Goal: Task Accomplishment & Management: Complete application form

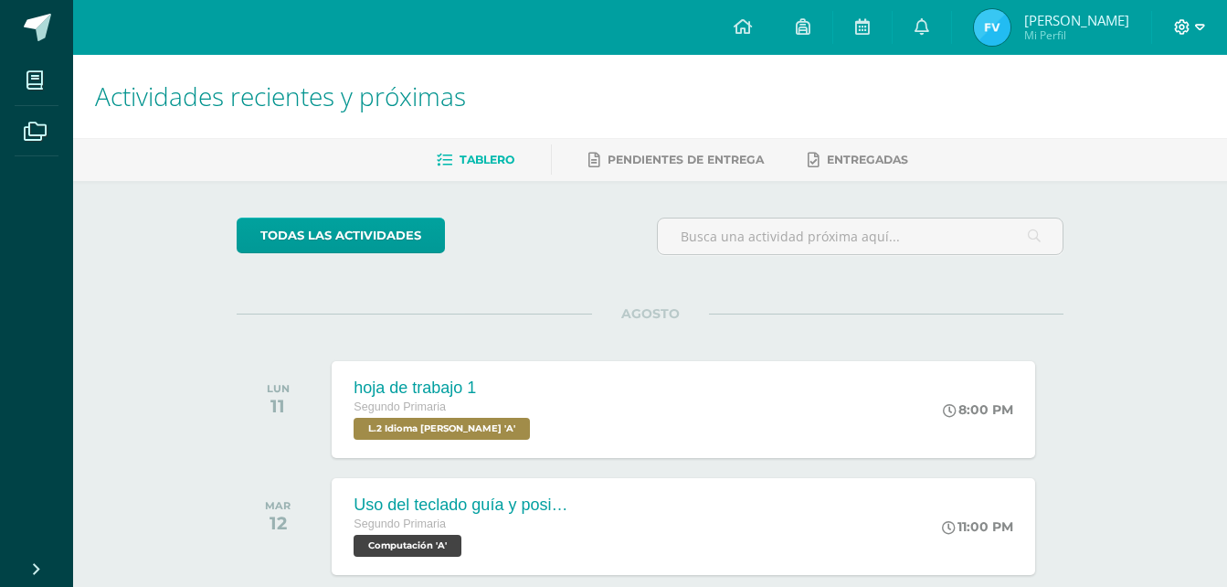
click at [1202, 25] on icon at bounding box center [1200, 27] width 10 height 6
click at [1136, 128] on span "Cerrar sesión" at bounding box center [1143, 124] width 82 height 17
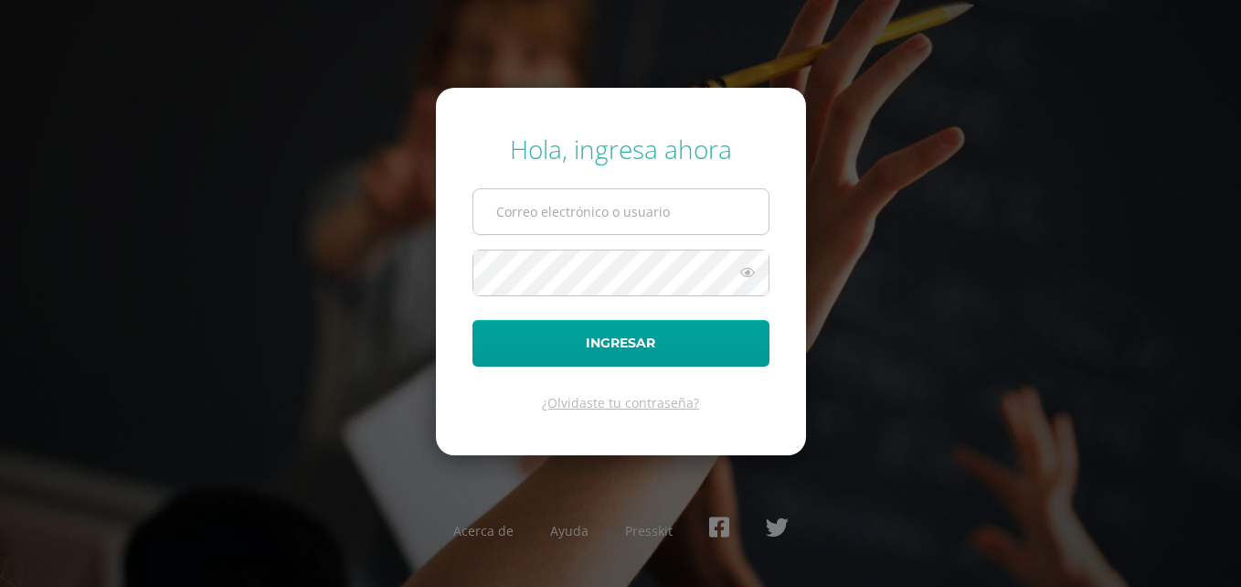
click at [709, 216] on input "text" at bounding box center [620, 211] width 295 height 45
type input "[EMAIL_ADDRESS][DOMAIN_NAME]"
click at [616, 298] on form "Hola, ingresa ahora [EMAIL_ADDRESS][DOMAIN_NAME] Ingresar ¿Olvidaste tu contras…" at bounding box center [621, 271] width 370 height 367
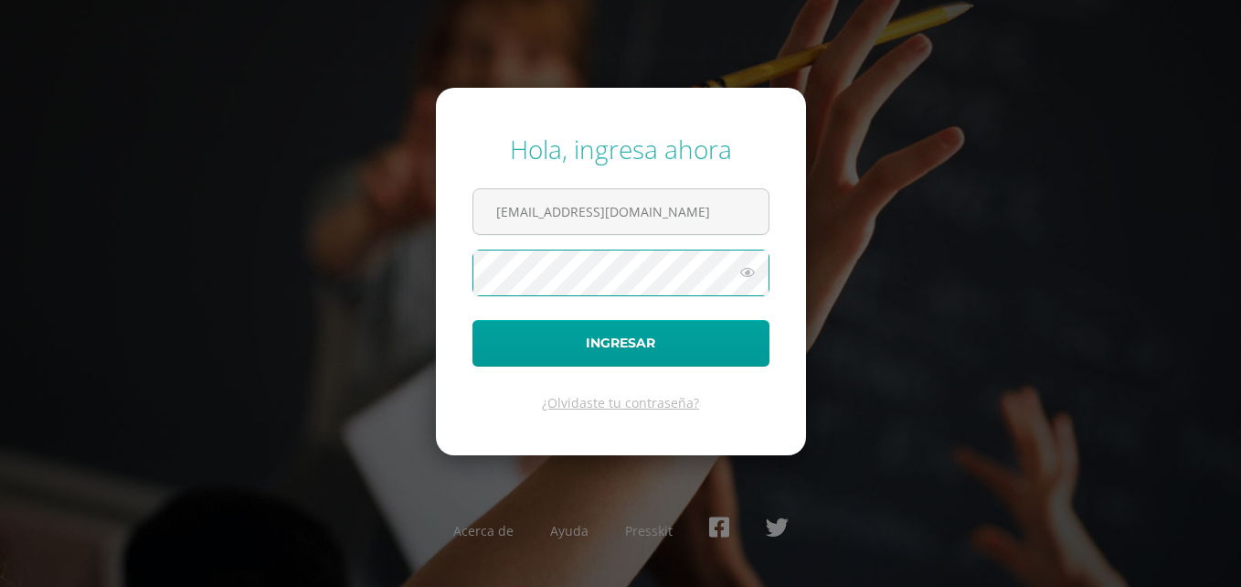
click at [472, 320] on button "Ingresar" at bounding box center [620, 343] width 297 height 47
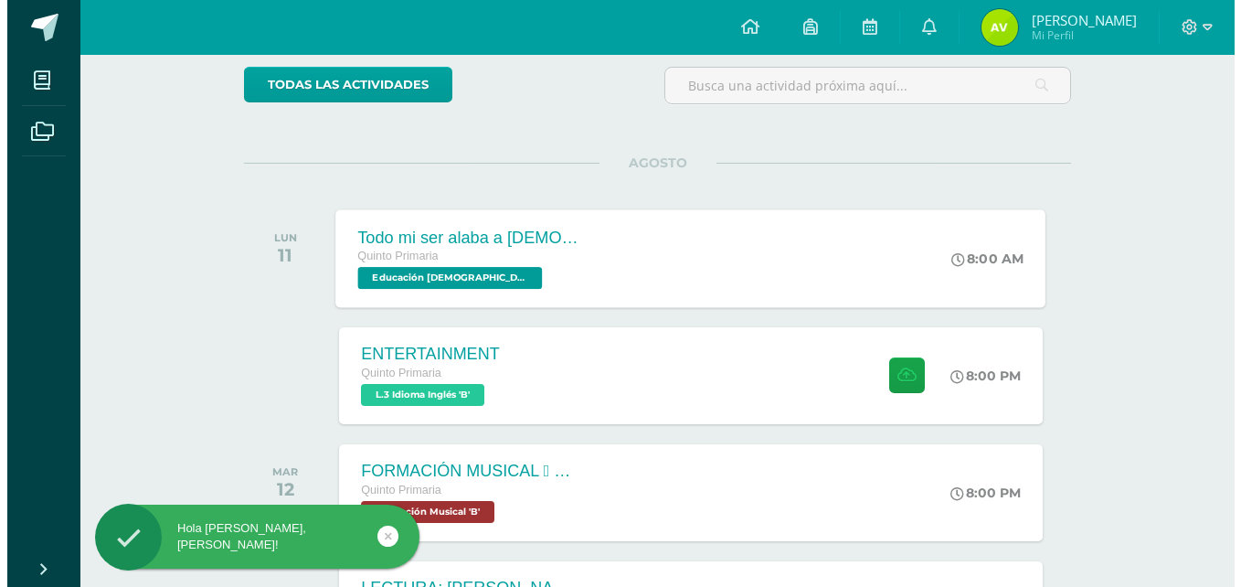
scroll to position [183, 0]
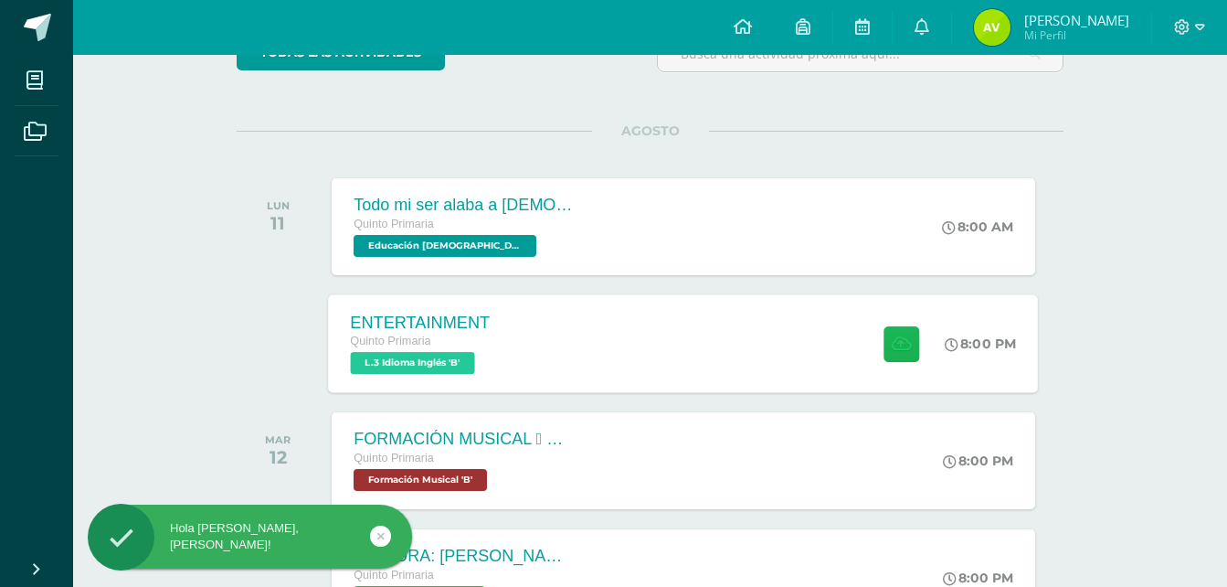
click at [902, 343] on icon at bounding box center [901, 343] width 19 height 16
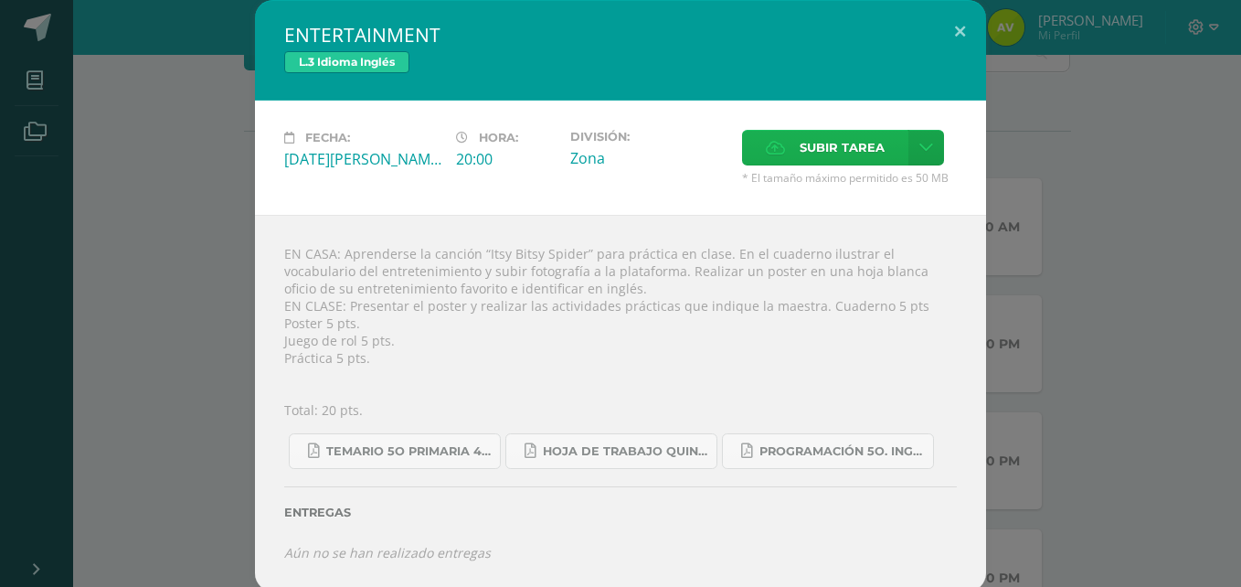
click at [863, 153] on span "Subir tarea" at bounding box center [842, 148] width 85 height 34
click at [0, 0] on input "Subir tarea" at bounding box center [0, 0] width 0 height 0
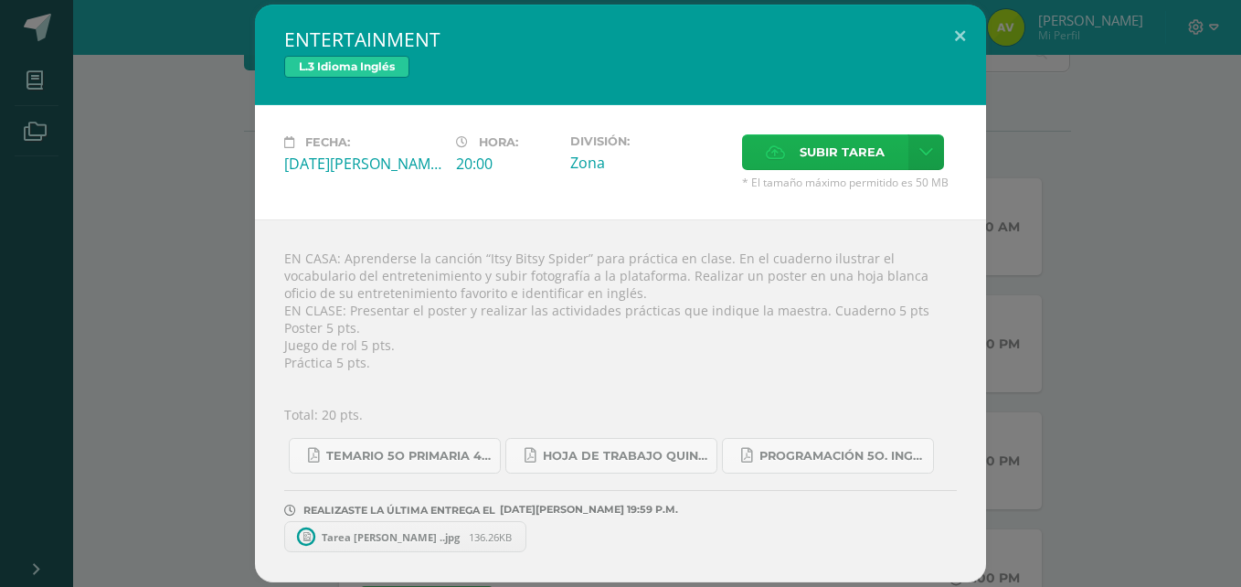
click at [864, 150] on span "Subir tarea" at bounding box center [842, 152] width 85 height 34
click at [0, 0] on input "Subir tarea" at bounding box center [0, 0] width 0 height 0
click at [893, 147] on label "Subir tarea" at bounding box center [825, 152] width 166 height 36
click at [0, 0] on input "Subir tarea" at bounding box center [0, 0] width 0 height 0
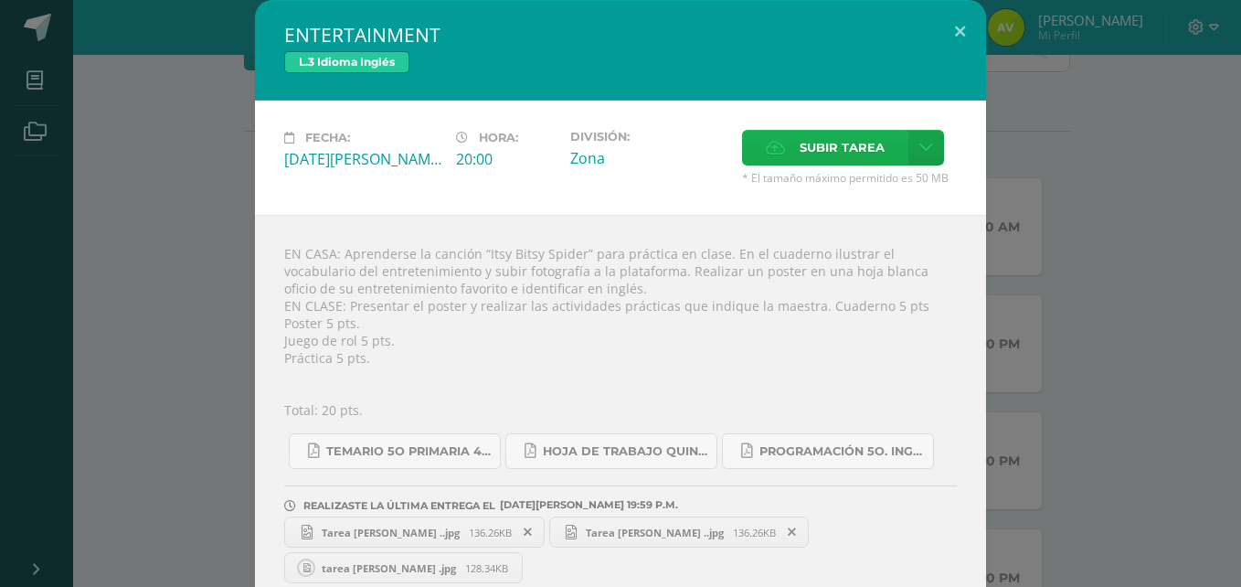
click at [825, 153] on span "Subir tarea" at bounding box center [842, 148] width 85 height 34
click at [0, 0] on input "Subir tarea" at bounding box center [0, 0] width 0 height 0
click at [824, 154] on span "Subir tarea" at bounding box center [842, 148] width 85 height 34
click at [0, 0] on input "Subir tarea" at bounding box center [0, 0] width 0 height 0
click at [811, 154] on span "Subir tarea" at bounding box center [842, 148] width 85 height 34
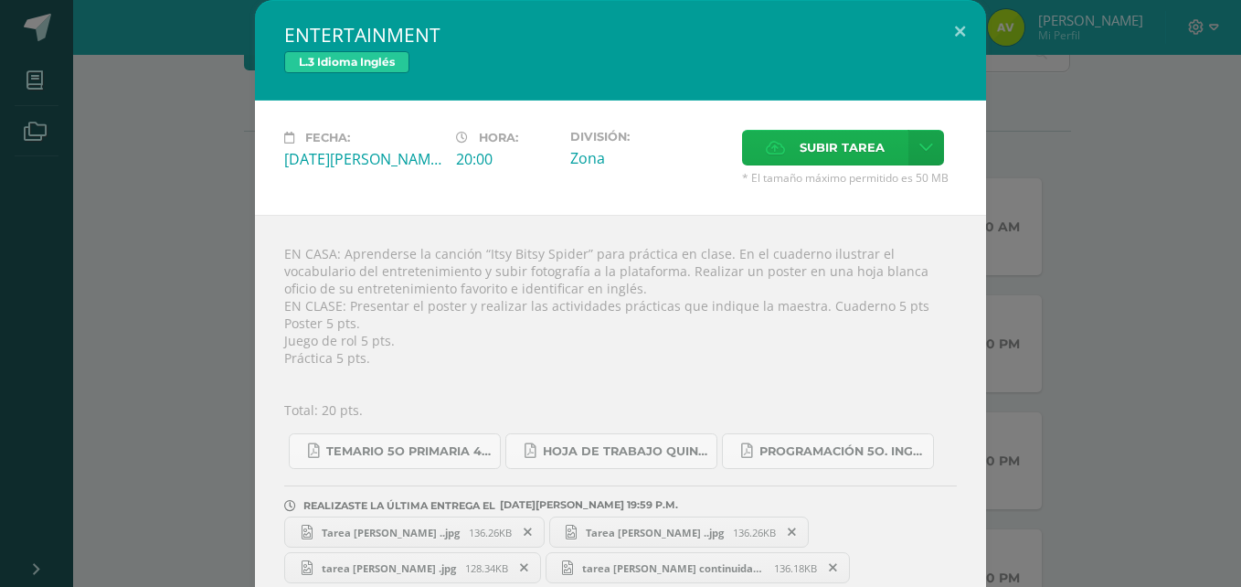
click at [0, 0] on input "Subir tarea" at bounding box center [0, 0] width 0 height 0
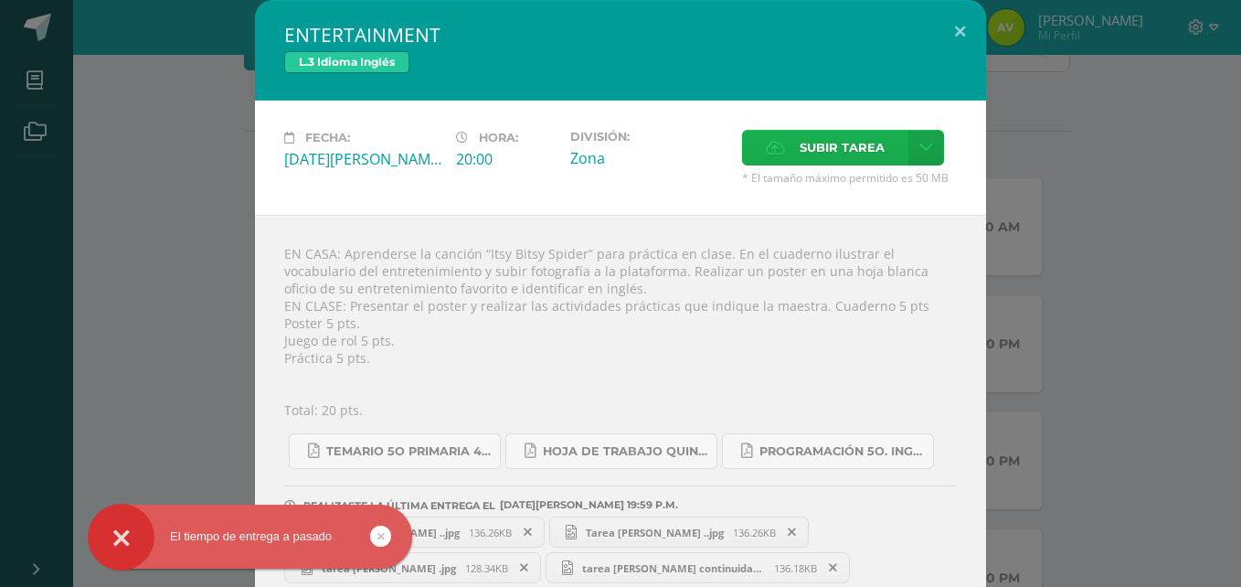
click at [861, 151] on span "Subir tarea" at bounding box center [842, 148] width 85 height 34
click at [0, 0] on input "Subir tarea" at bounding box center [0, 0] width 0 height 0
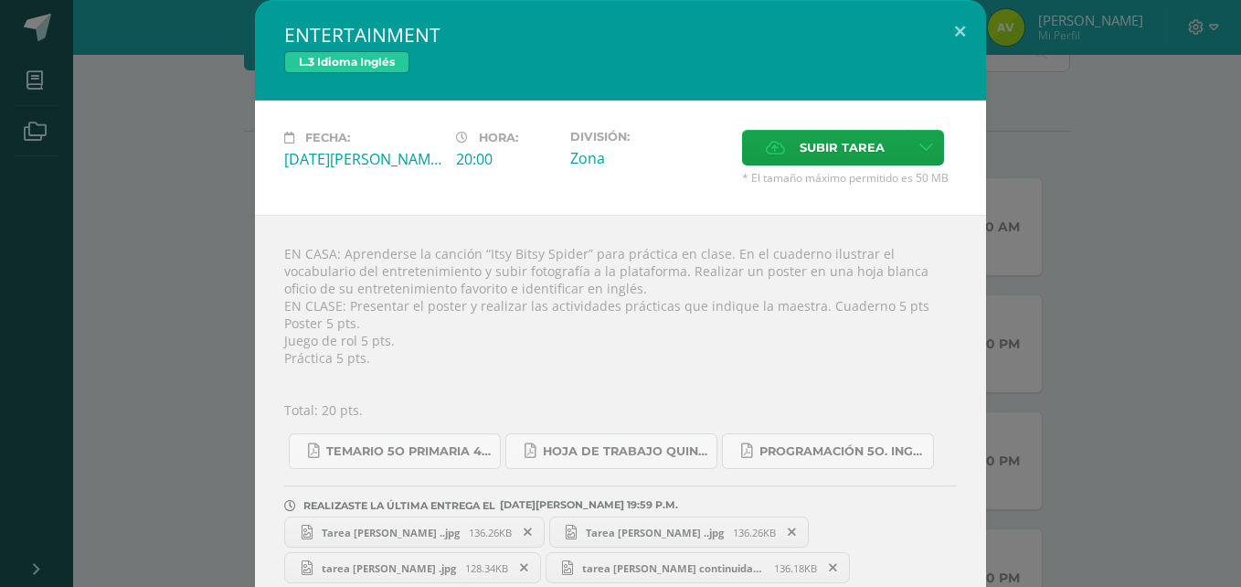
scroll to position [27, 0]
